Goal: Transaction & Acquisition: Obtain resource

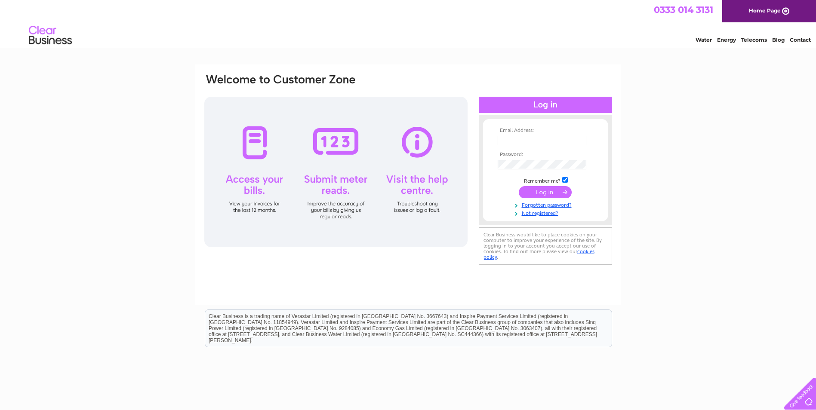
drag, startPoint x: 535, startPoint y: 147, endPoint x: 531, endPoint y: 138, distance: 9.7
click at [534, 146] on tbody "Email Address: Password: Remember me? Forgotten password?" at bounding box center [545, 172] width 100 height 89
click at [531, 138] on input "text" at bounding box center [542, 140] width 89 height 9
type input "[EMAIL_ADDRESS][DOMAIN_NAME]"
click at [547, 194] on input "submit" at bounding box center [545, 193] width 53 height 12
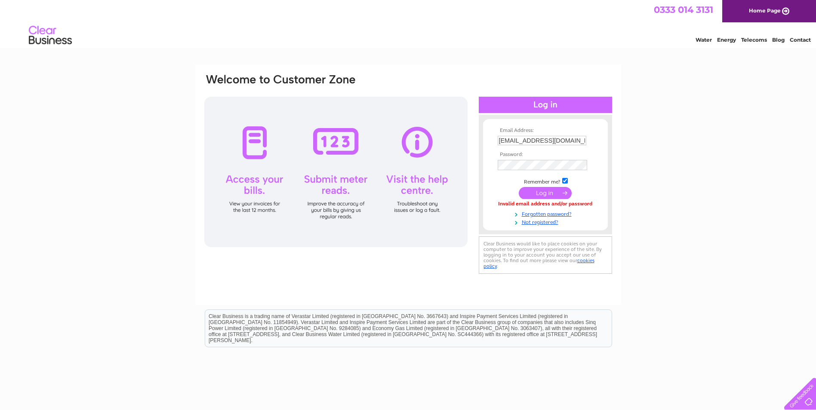
click at [553, 193] on input "submit" at bounding box center [545, 193] width 53 height 12
click at [547, 143] on input "[EMAIL_ADDRESS][DOMAIN_NAME]" at bounding box center [542, 141] width 89 height 10
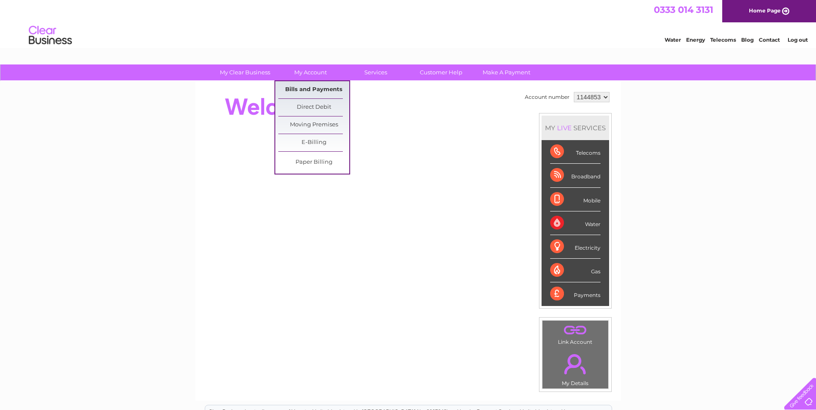
click at [317, 85] on link "Bills and Payments" at bounding box center [313, 89] width 71 height 17
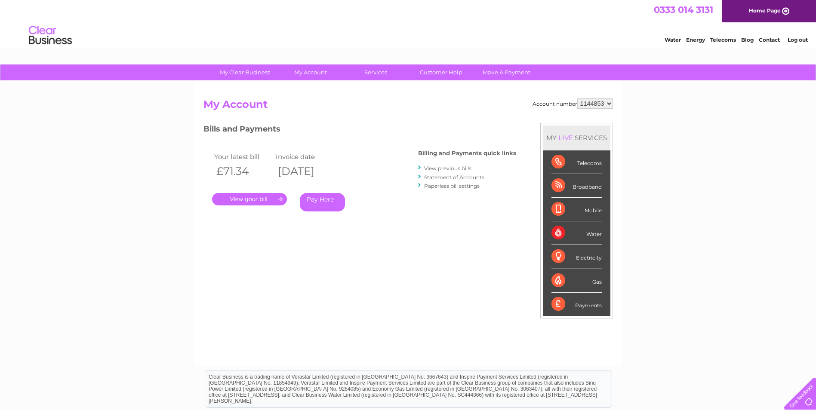
click at [256, 203] on link "." at bounding box center [249, 199] width 75 height 12
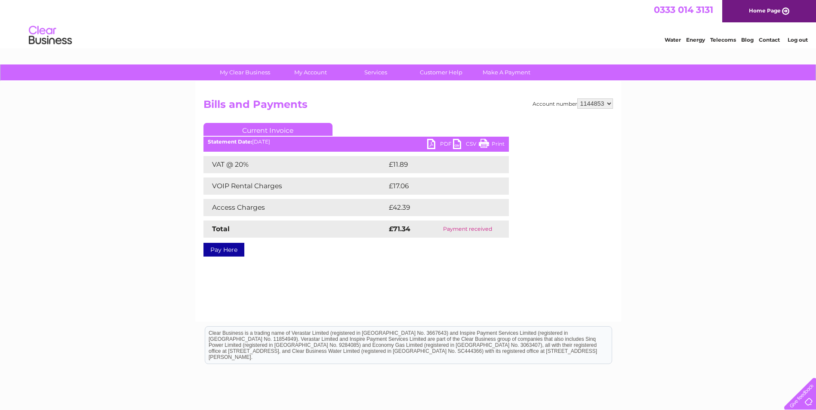
click at [440, 144] on link "PDF" at bounding box center [440, 145] width 26 height 12
click at [430, 145] on link "PDF" at bounding box center [440, 145] width 26 height 12
click at [436, 140] on link "PDF" at bounding box center [440, 145] width 26 height 12
click at [434, 144] on link "PDF" at bounding box center [440, 145] width 26 height 12
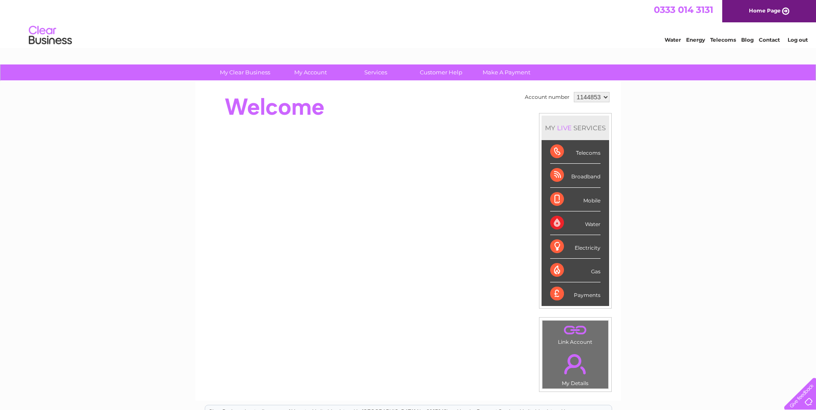
click at [790, 40] on link "Log out" at bounding box center [797, 40] width 20 height 6
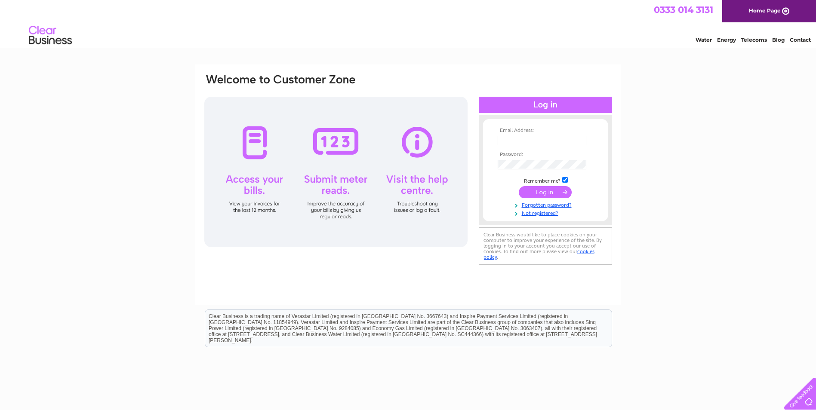
click at [539, 143] on input "text" at bounding box center [542, 140] width 89 height 9
type input "broomburnnm@outlook.com"
click at [539, 198] on input "submit" at bounding box center [545, 193] width 53 height 12
click at [541, 195] on input "submit" at bounding box center [545, 192] width 53 height 12
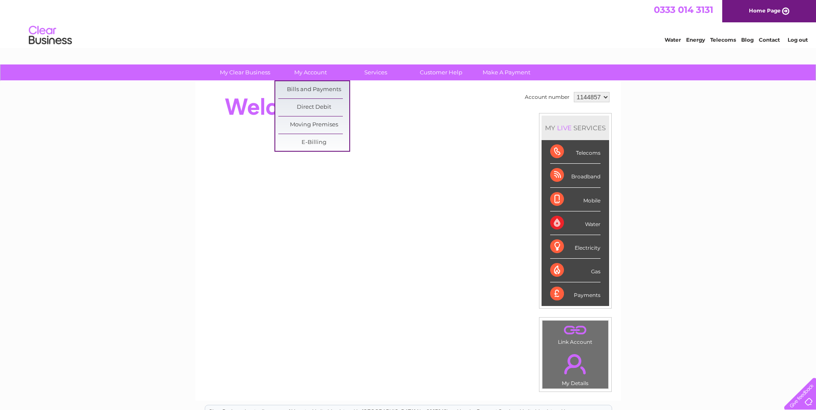
click at [322, 89] on link "Bills and Payments" at bounding box center [313, 89] width 71 height 17
click at [313, 86] on link "Bills and Payments" at bounding box center [313, 89] width 71 height 17
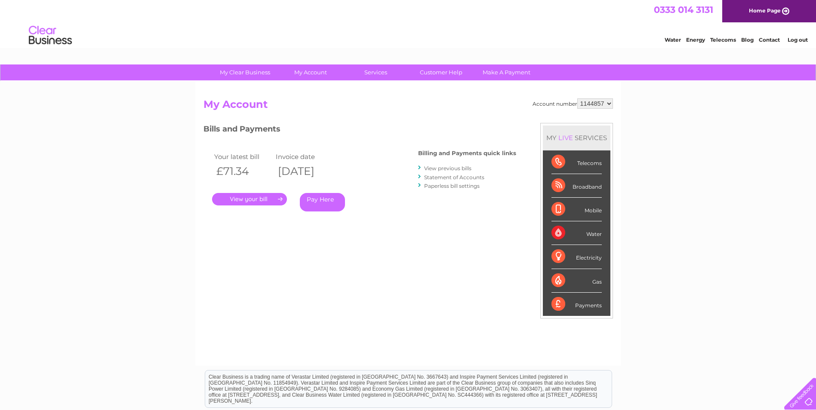
click at [253, 201] on link "." at bounding box center [249, 199] width 75 height 12
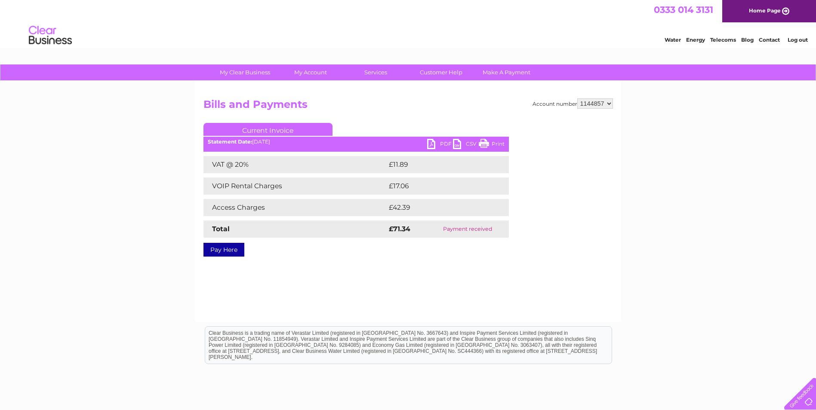
click at [435, 144] on link "PDF" at bounding box center [440, 145] width 26 height 12
